Goal: Task Accomplishment & Management: Use online tool/utility

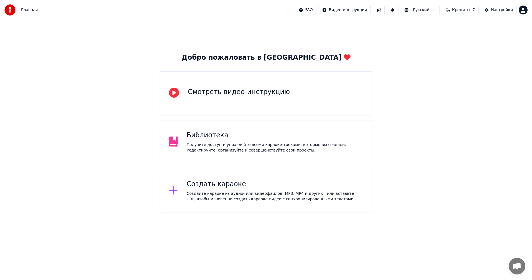
click at [230, 150] on div "Получите доступ и управляйте всеми караоке-треками, которые вы создали. Редакти…" at bounding box center [275, 147] width 177 height 11
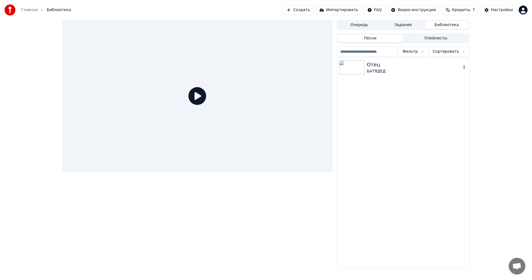
click at [386, 66] on div "Отец" at bounding box center [414, 65] width 95 height 8
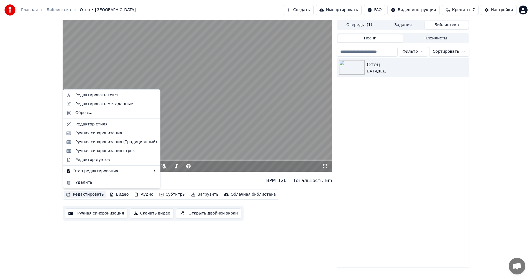
click at [78, 194] on button "Редактировать" at bounding box center [85, 194] width 42 height 8
click at [92, 94] on div "Редактировать текст" at bounding box center [97, 95] width 44 height 6
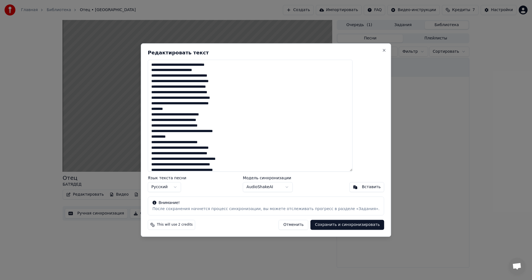
click at [244, 123] on textarea at bounding box center [250, 116] width 205 height 112
click at [279, 224] on button "Отменить" at bounding box center [294, 225] width 30 height 10
